Goal: Task Accomplishment & Management: Use online tool/utility

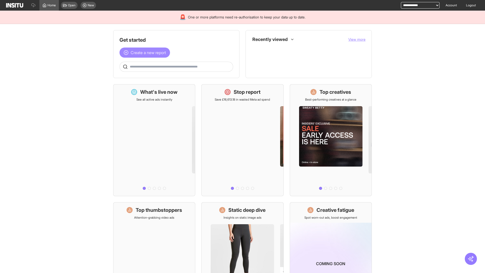
click at [146, 53] on span "Create a new report" at bounding box center [148, 53] width 35 height 6
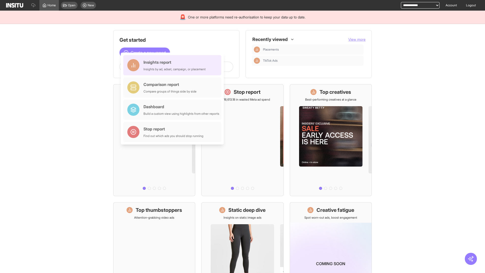
click at [174, 65] on div "Insights report Insights by ad, adset, campaign, or placement" at bounding box center [175, 65] width 62 height 12
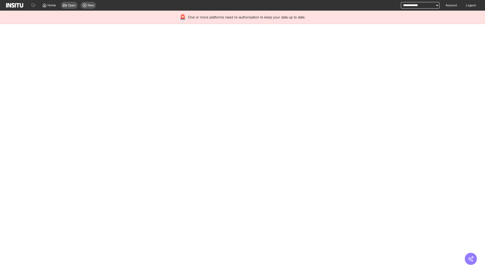
select select "**"
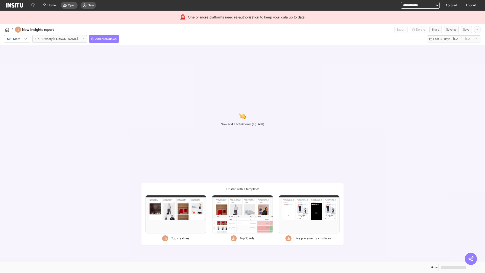
click at [17, 39] on div at bounding box center [14, 38] width 14 height 5
click at [17, 50] on span "Meta" at bounding box center [16, 50] width 7 height 5
click at [95, 39] on span "Add breakdown" at bounding box center [105, 39] width 21 height 4
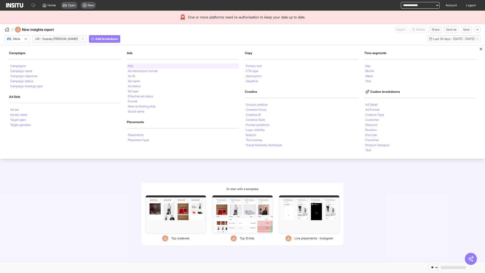
click at [130, 66] on li "Ads" at bounding box center [130, 65] width 5 height 3
